Goal: Transaction & Acquisition: Purchase product/service

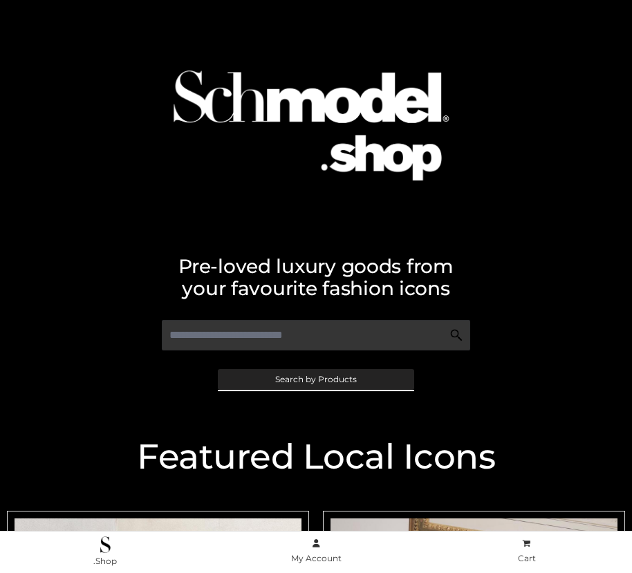
click at [315, 379] on span "Search by Products" at bounding box center [316, 379] width 82 height 8
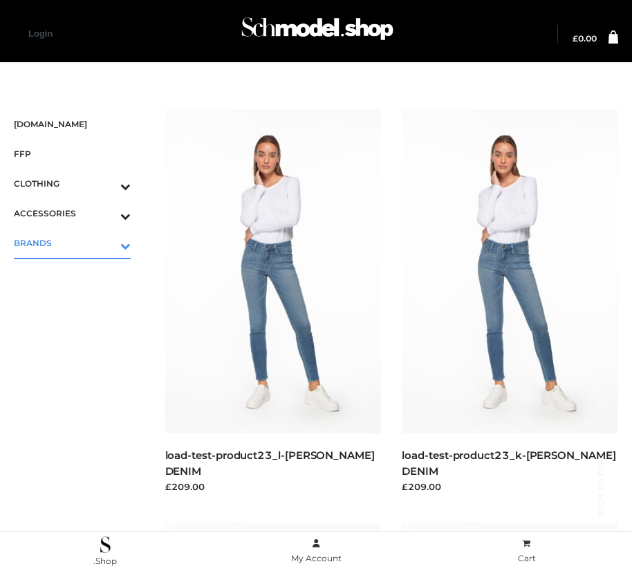
click at [106, 243] on icon "Toggle Submenu" at bounding box center [53, 246] width 155 height 16
click at [79, 302] on span "PARKERSMITH" at bounding box center [79, 302] width 103 height 16
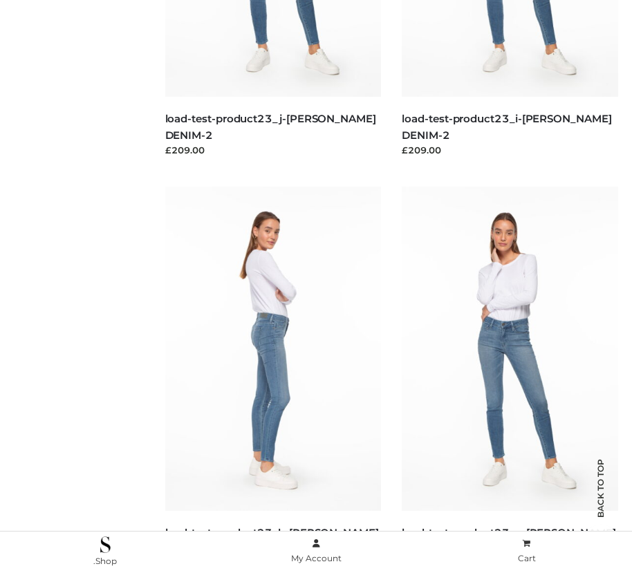
click at [272, 380] on img at bounding box center [273, 349] width 216 height 324
